Goal: Navigation & Orientation: Find specific page/section

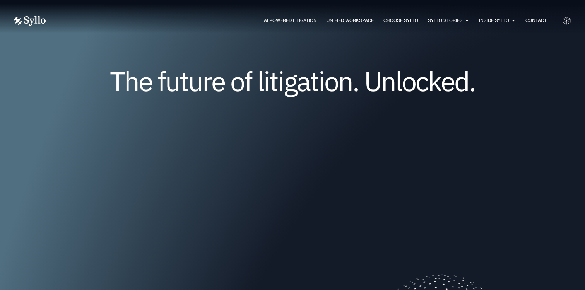
scroll to position [96, 0]
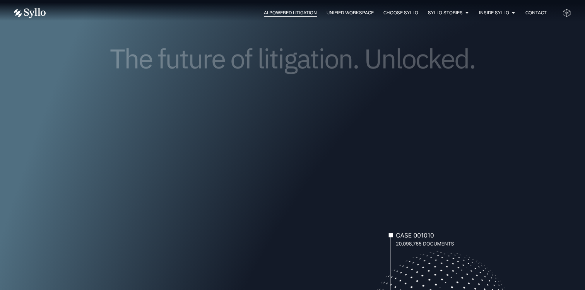
click at [304, 15] on span "AI Powered Litigation" at bounding box center [290, 12] width 53 height 7
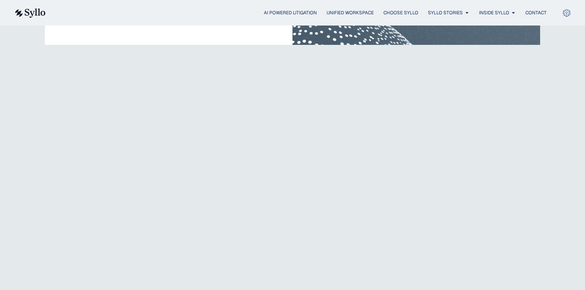
scroll to position [1685, 0]
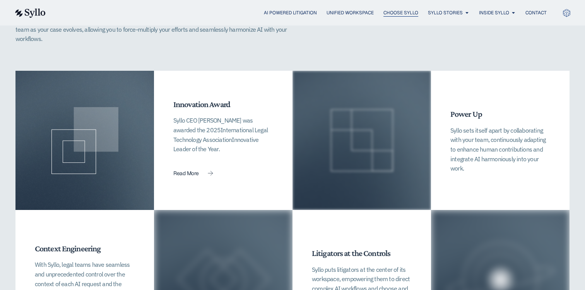
click at [403, 12] on span "Choose Syllo" at bounding box center [400, 12] width 35 height 7
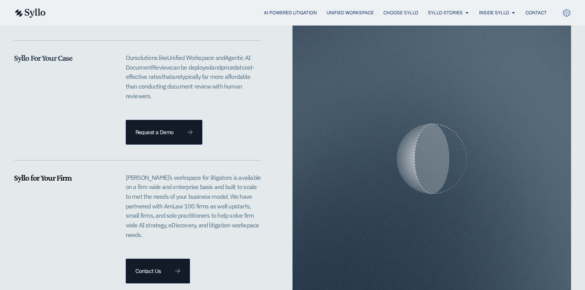
scroll to position [1615, 0]
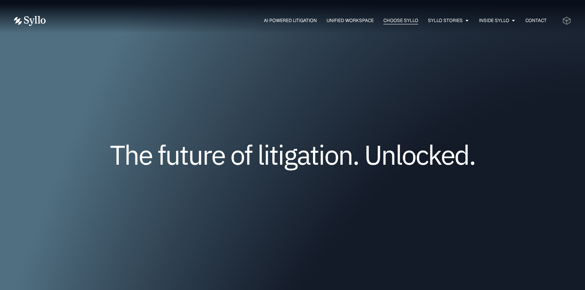
click at [398, 21] on span "Choose Syllo" at bounding box center [400, 20] width 35 height 7
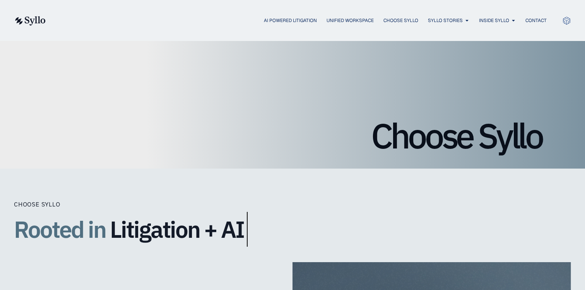
click at [272, 25] on div "AI Powered Litigation Unified Workspace Choose Syllo Syllo Stories Close Syllo …" at bounding box center [292, 20] width 557 height 10
click at [271, 23] on span "AI Powered Litigation" at bounding box center [290, 20] width 53 height 7
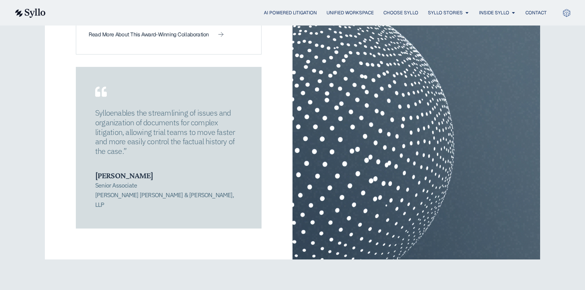
scroll to position [1268, 0]
